Goal: Information Seeking & Learning: Find specific fact

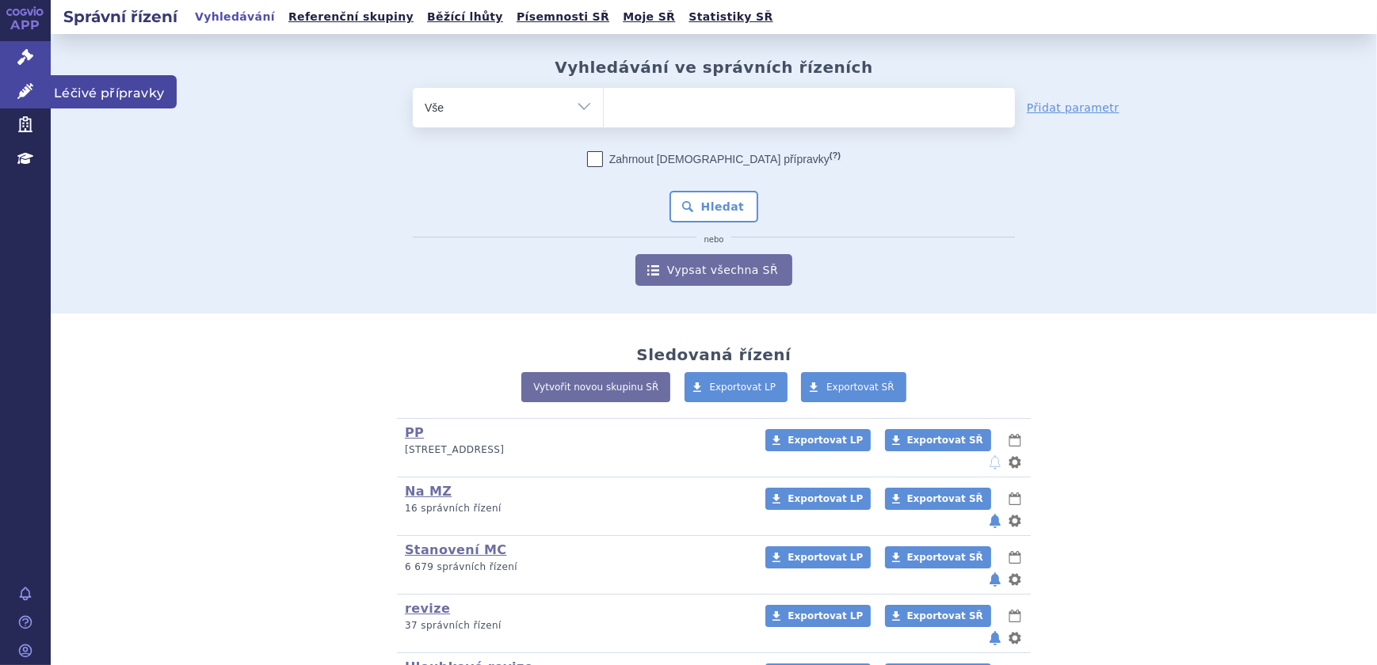
click at [13, 90] on link "Léčivé přípravky" at bounding box center [25, 91] width 51 height 33
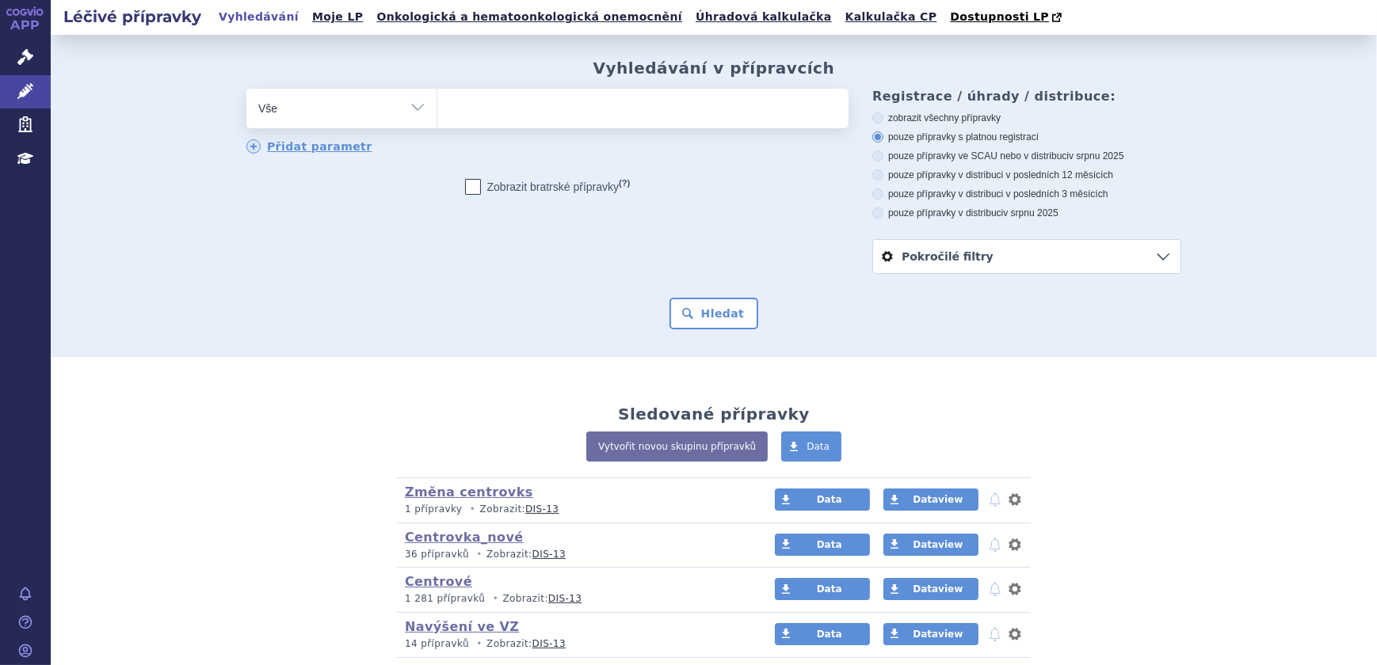
click at [490, 113] on ul at bounding box center [642, 105] width 411 height 33
click at [437, 113] on select at bounding box center [436, 108] width 1 height 40
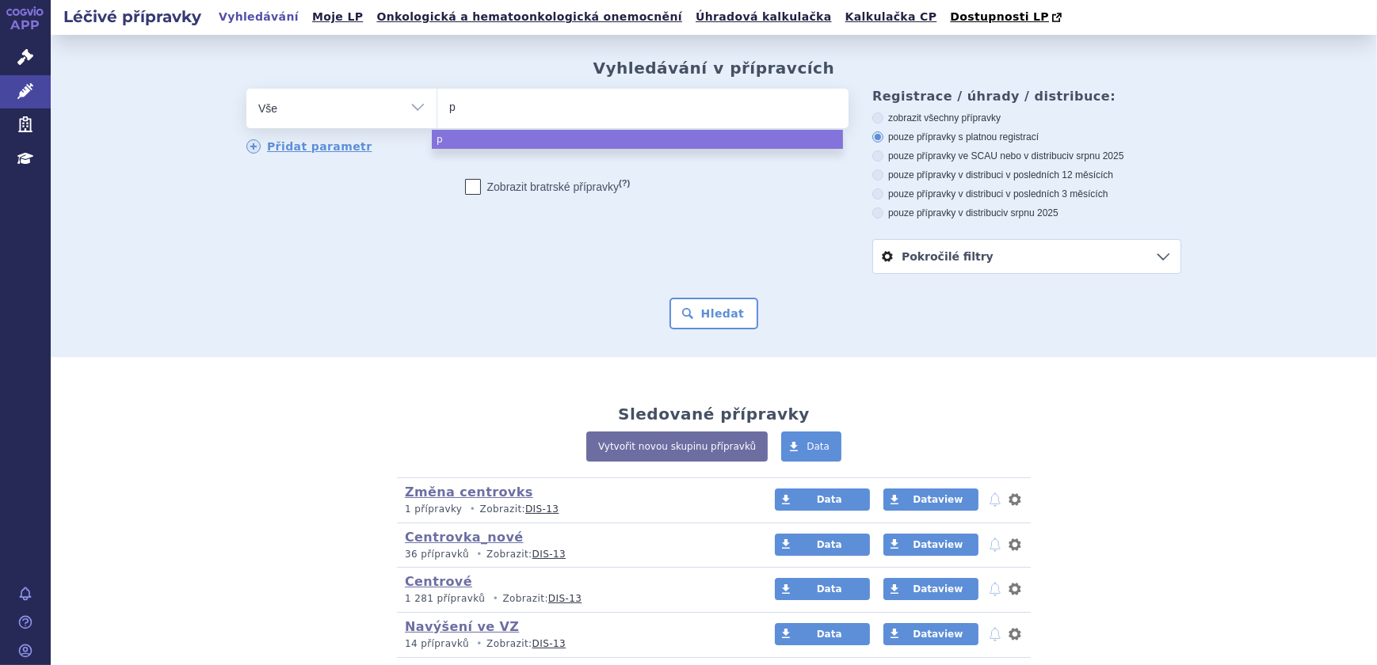
type input "pe"
type input "pel"
type input "pelgr"
type input "pelgra"
type input "pelgraz"
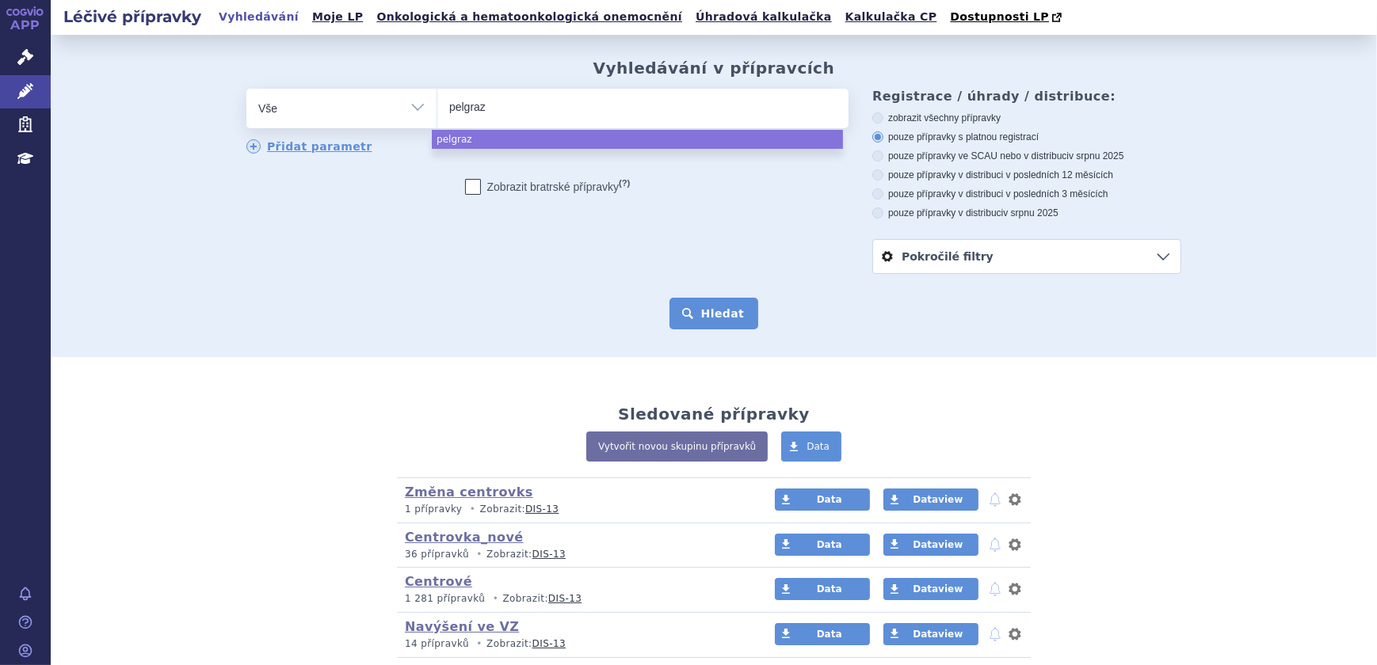
select select "pelgraz"
click at [688, 318] on button "Hledat" at bounding box center [714, 314] width 90 height 32
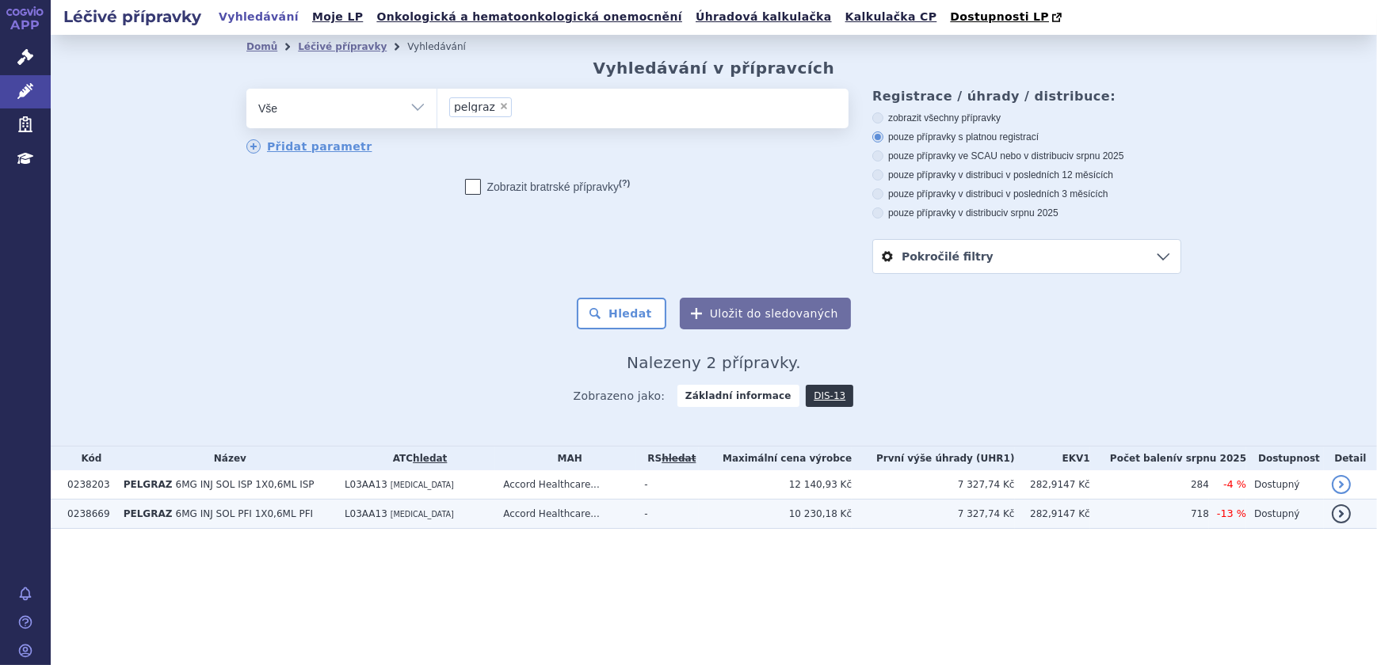
click at [444, 521] on td "L03AA13 PEGFILGRASTIM" at bounding box center [416, 514] width 158 height 29
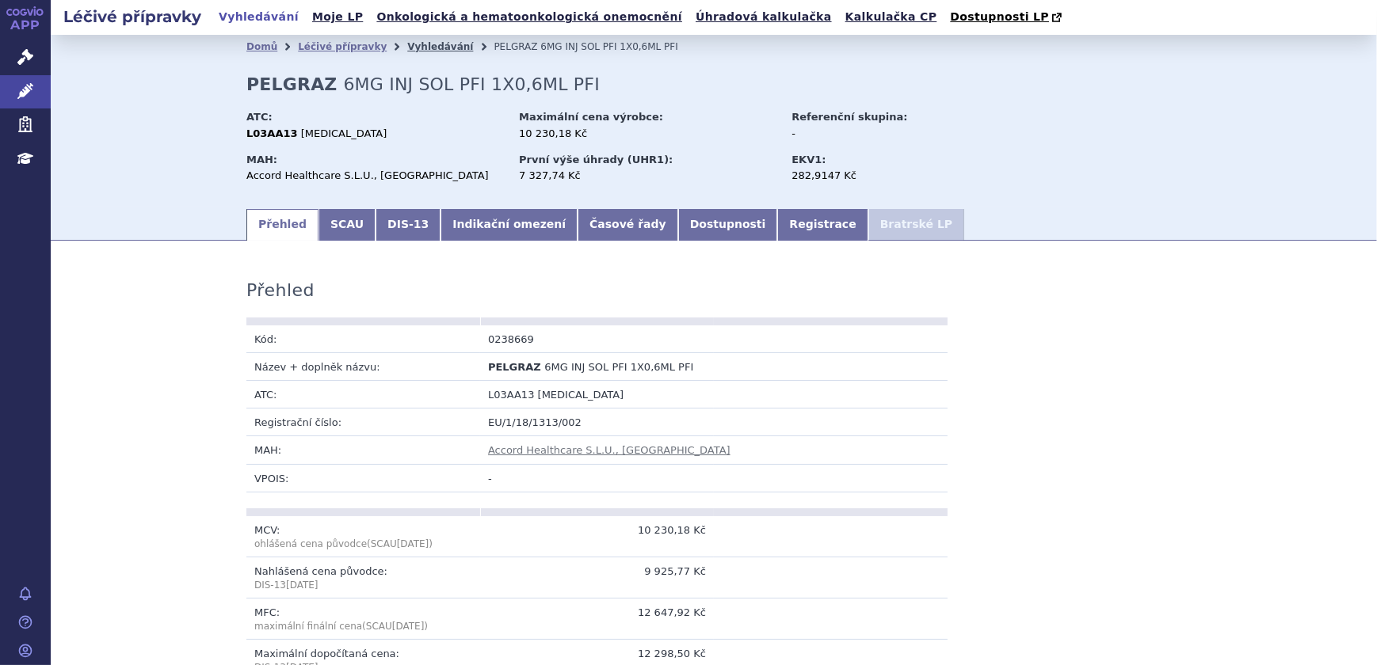
click at [407, 44] on link "Vyhledávání" at bounding box center [440, 46] width 66 height 11
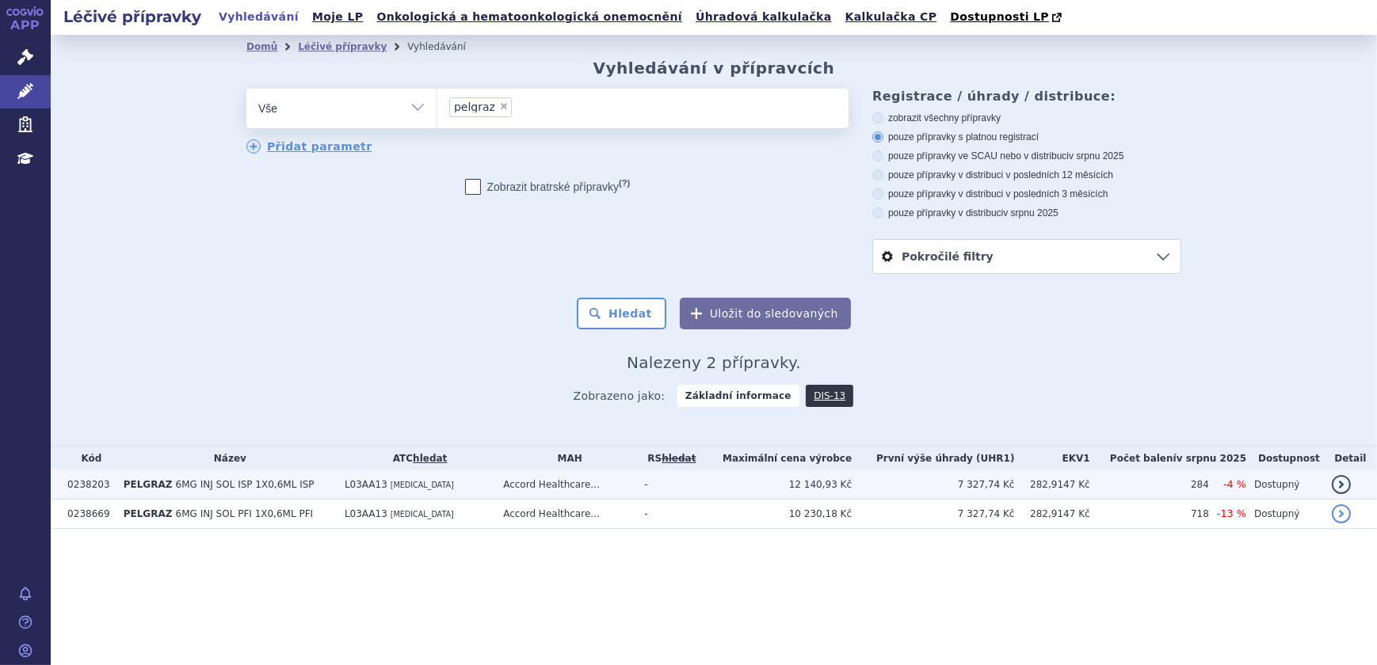
click at [222, 489] on span "6MG INJ SOL ISP 1X0,6ML ISP" at bounding box center [245, 484] width 139 height 11
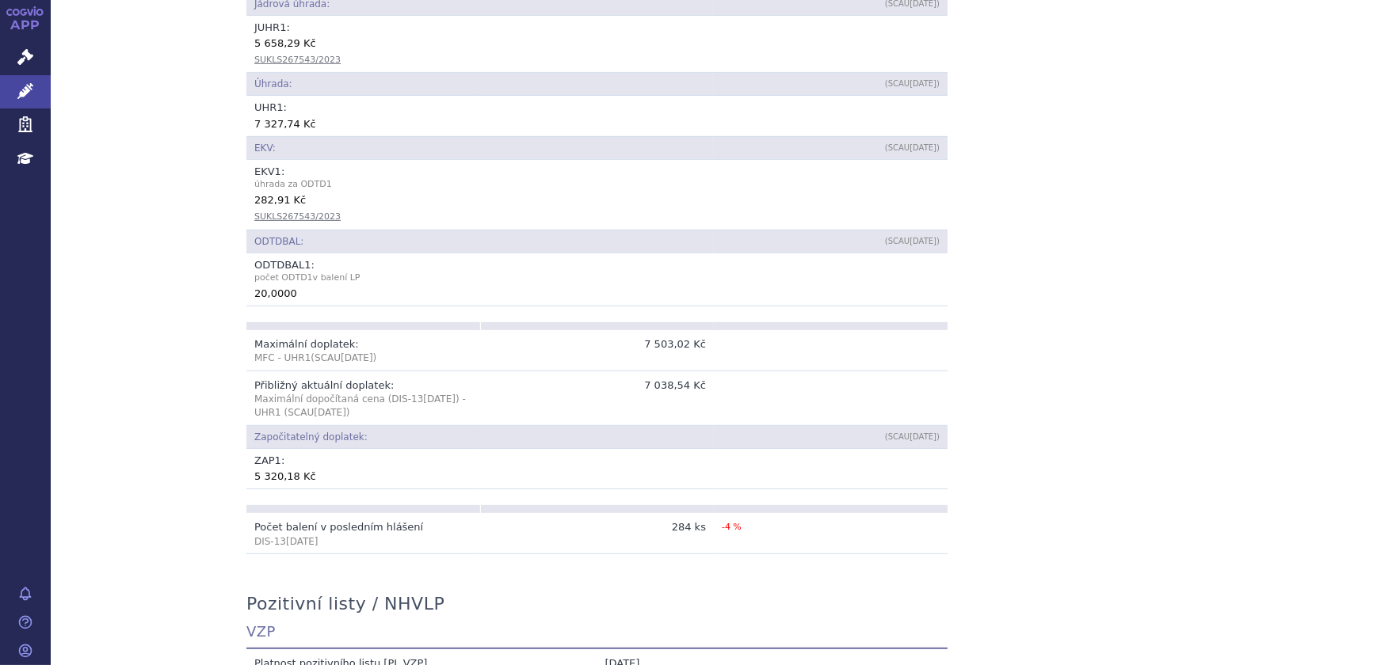
scroll to position [863, 0]
